Goal: Transaction & Acquisition: Purchase product/service

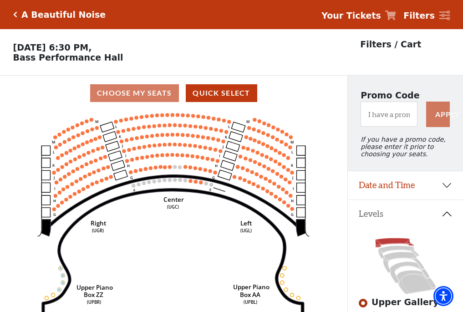
scroll to position [42, 0]
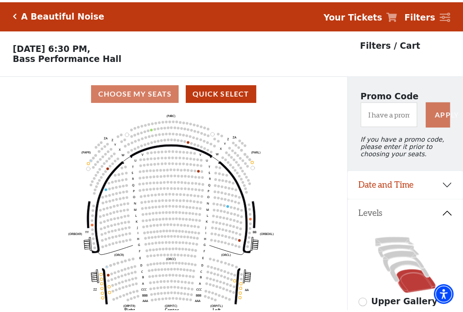
scroll to position [42, 0]
